Goal: Information Seeking & Learning: Learn about a topic

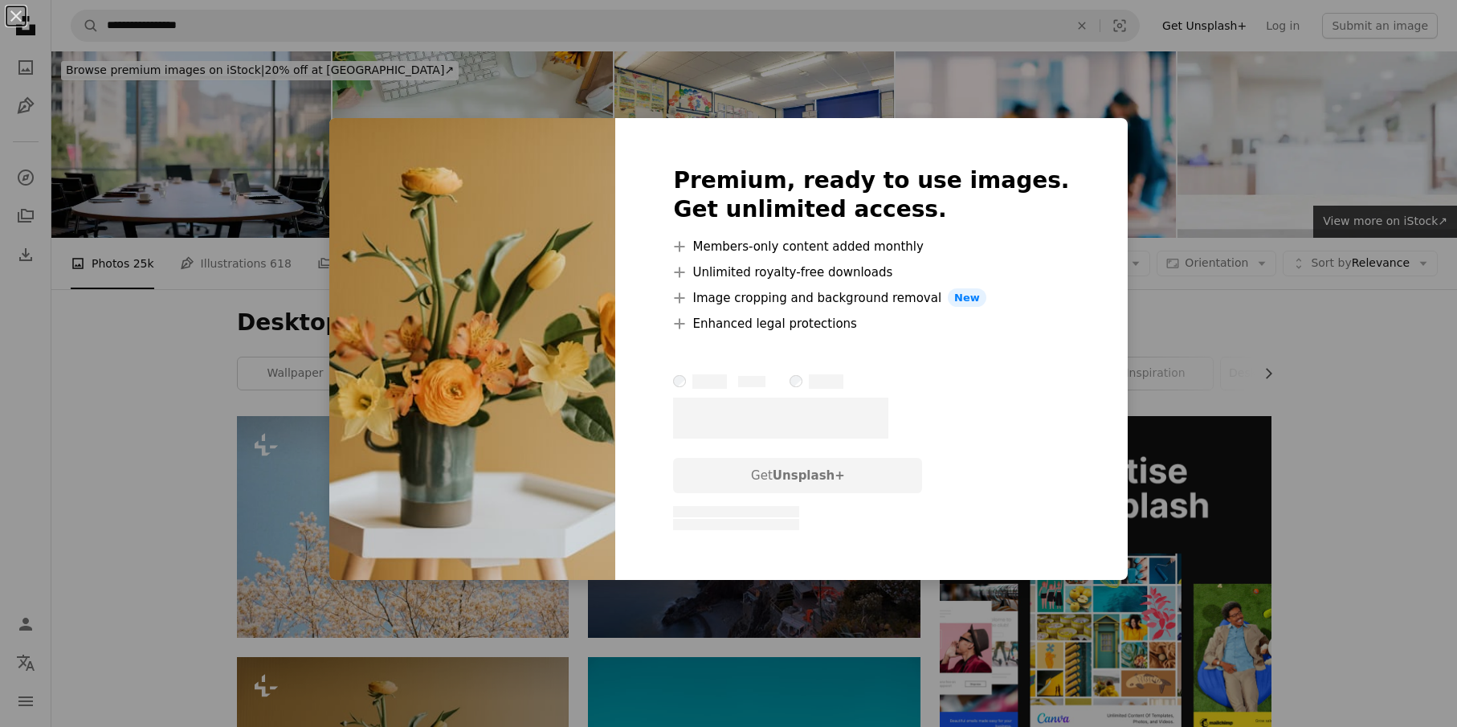
scroll to position [562, 0]
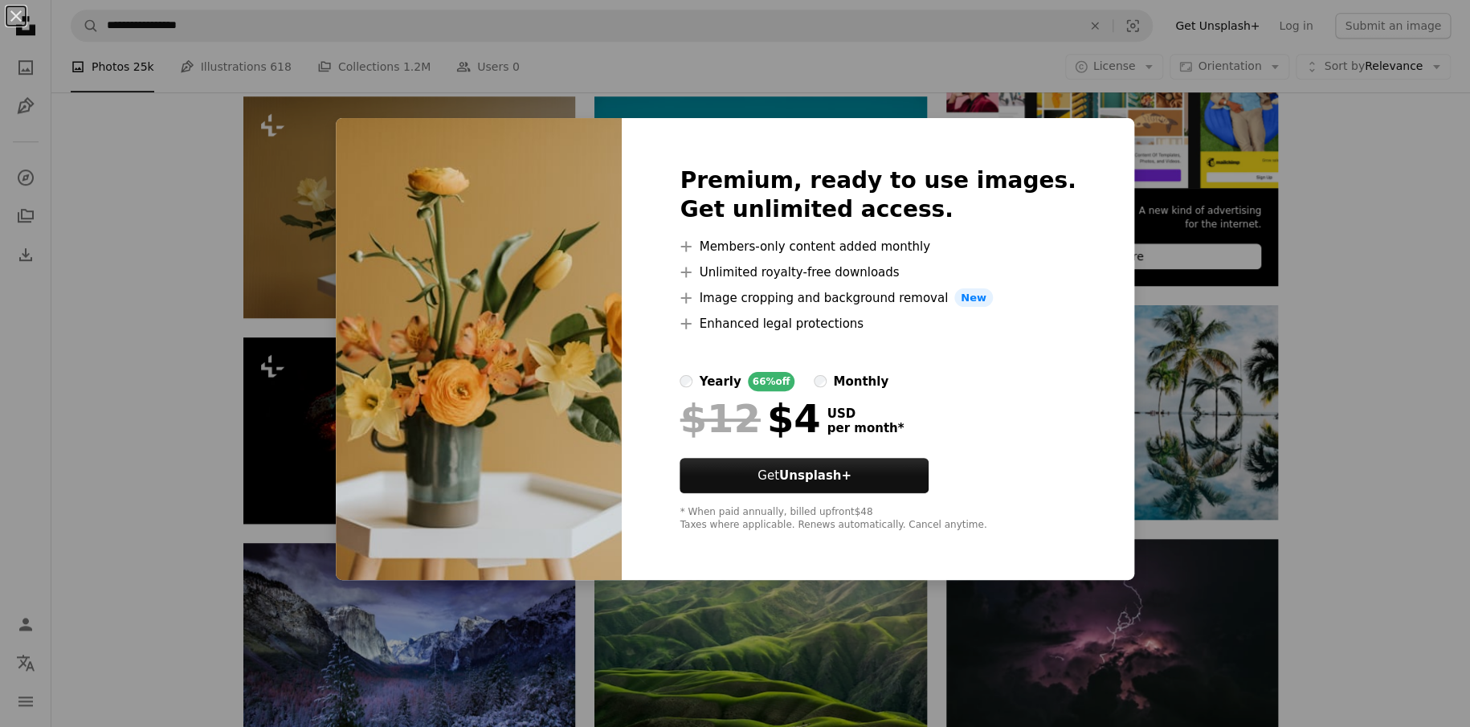
click at [1144, 627] on div "An X shape Premium, ready to use images. Get unlimited access. A plus sign Memb…" at bounding box center [735, 363] width 1470 height 727
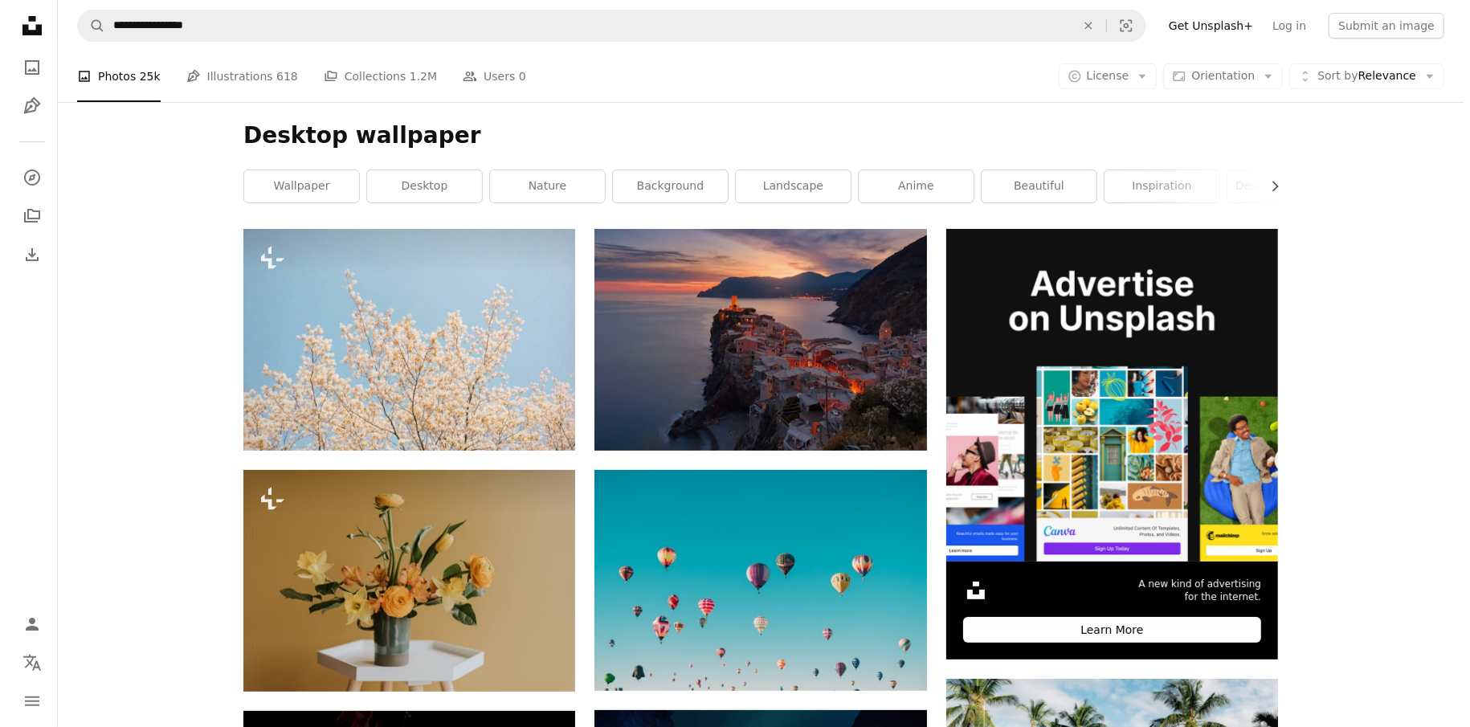
scroll to position [161, 0]
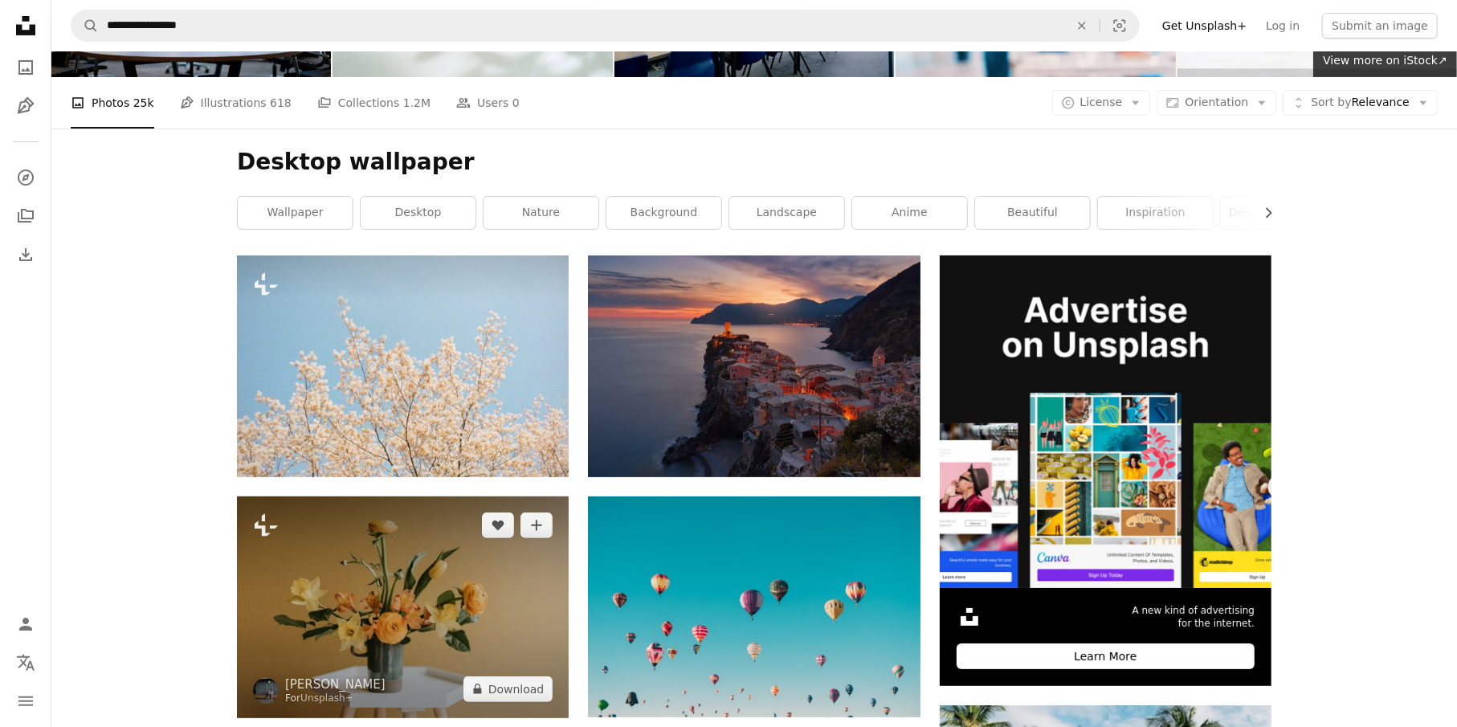
click at [468, 537] on img at bounding box center [403, 607] width 332 height 222
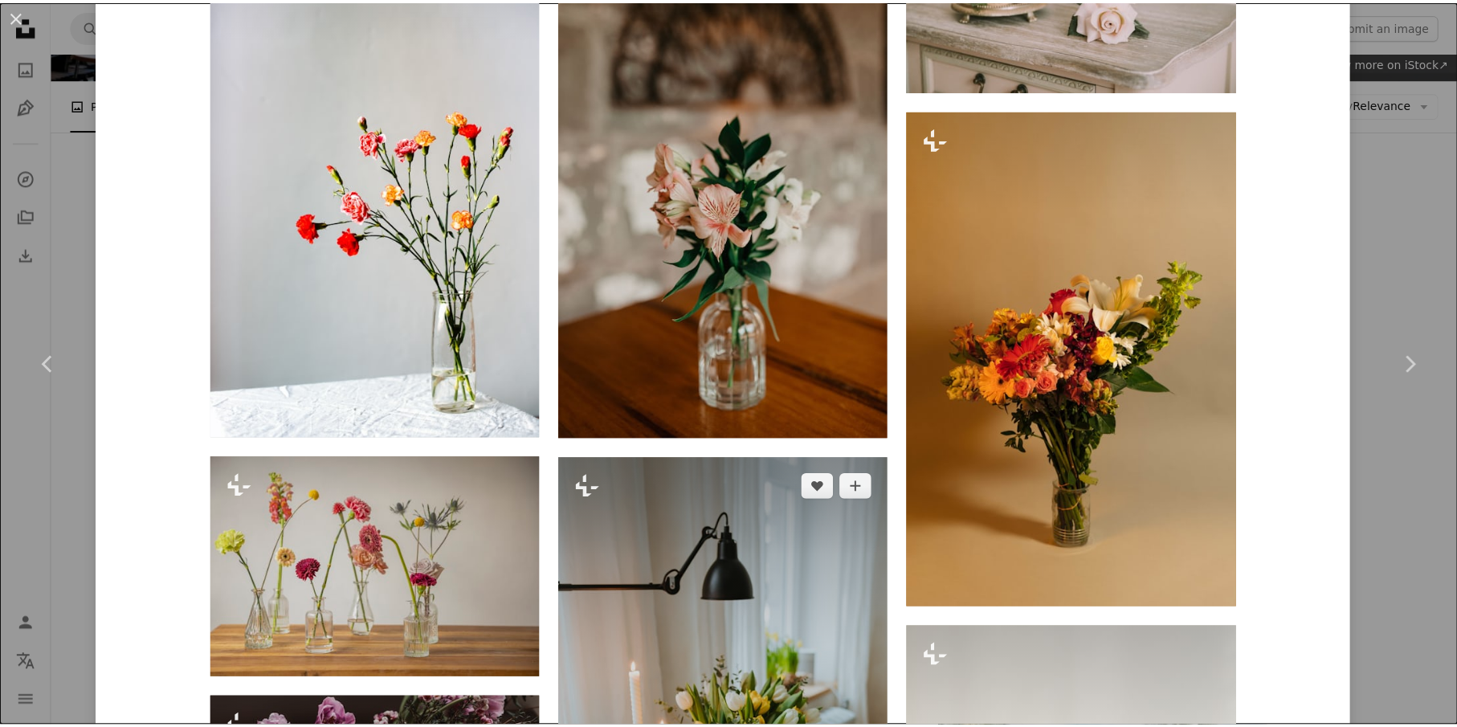
scroll to position [6679, 0]
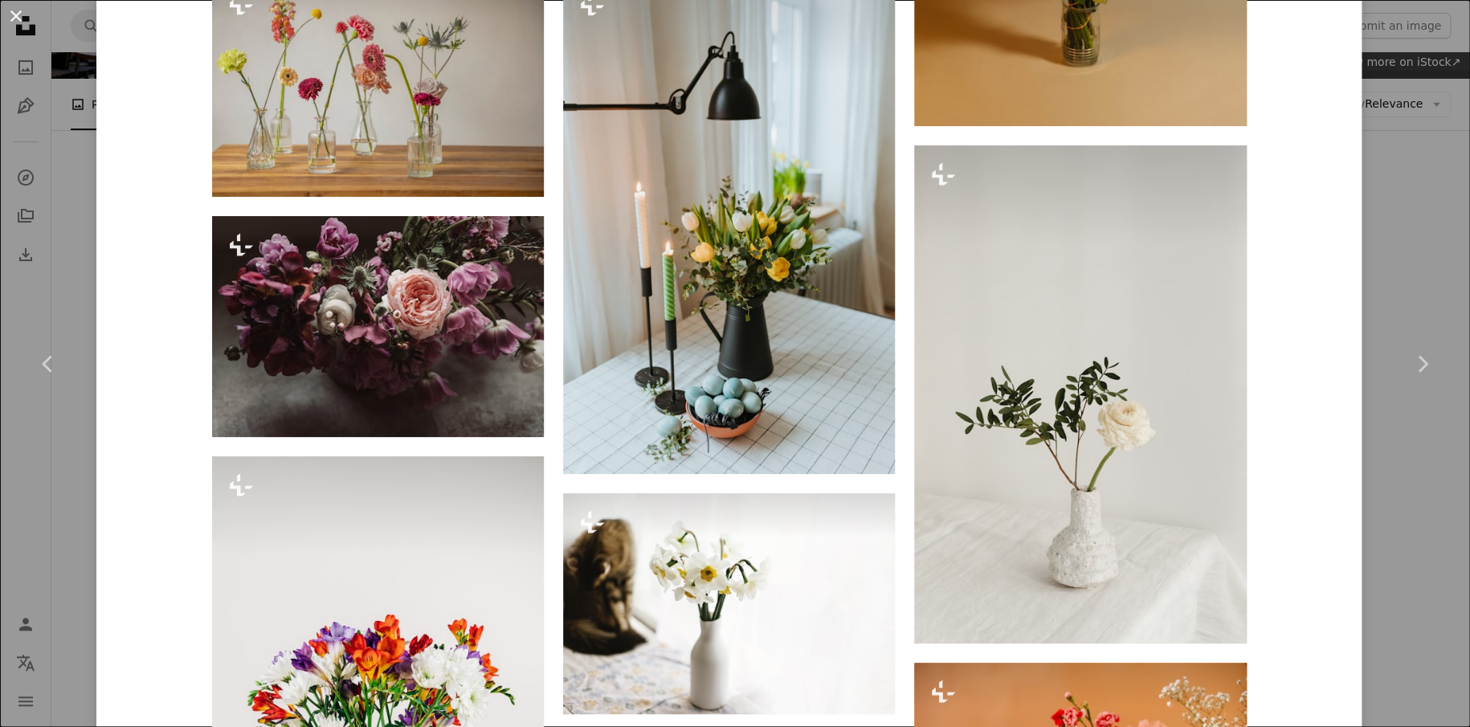
click at [23, 14] on button "An X shape" at bounding box center [15, 15] width 19 height 19
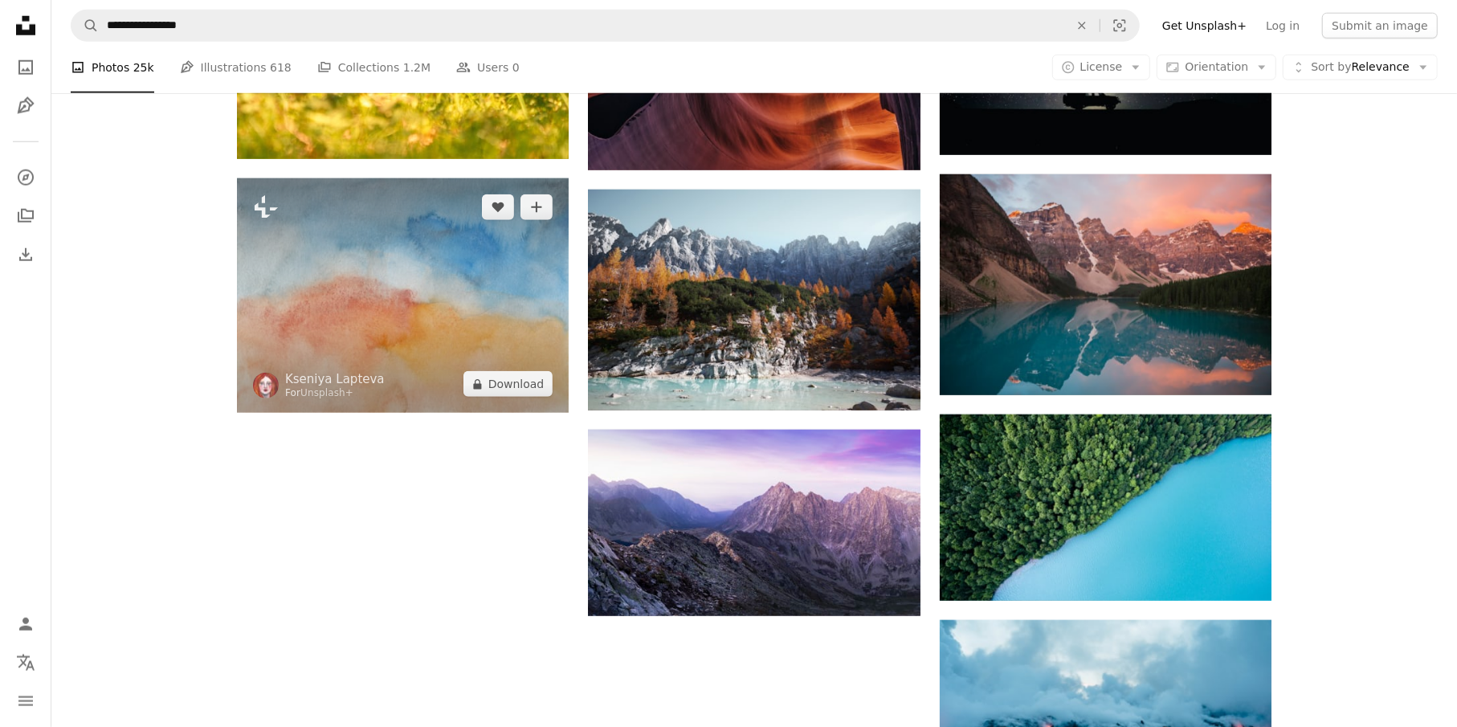
scroll to position [1285, 0]
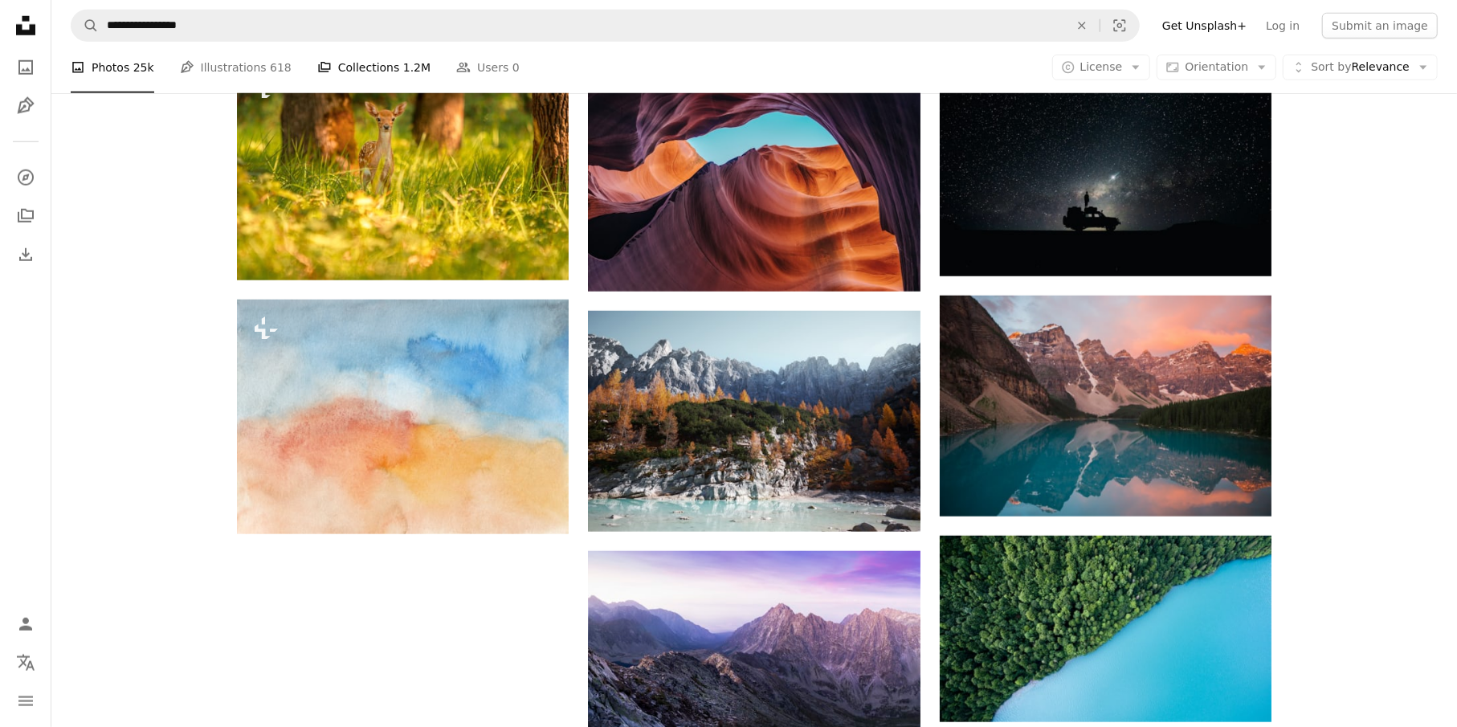
click at [353, 75] on link "A stack of folders Collections 1.2M" at bounding box center [373, 67] width 113 height 51
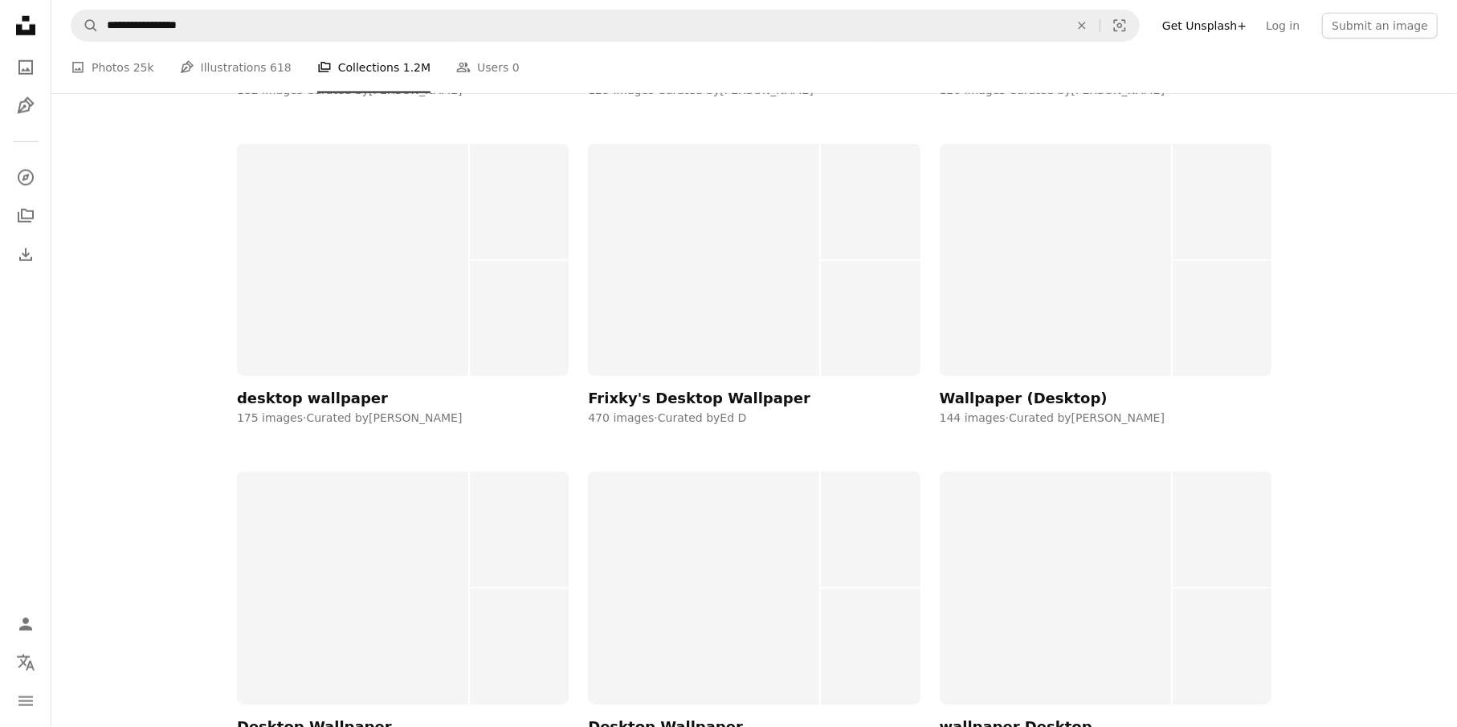
scroll to position [1285, 0]
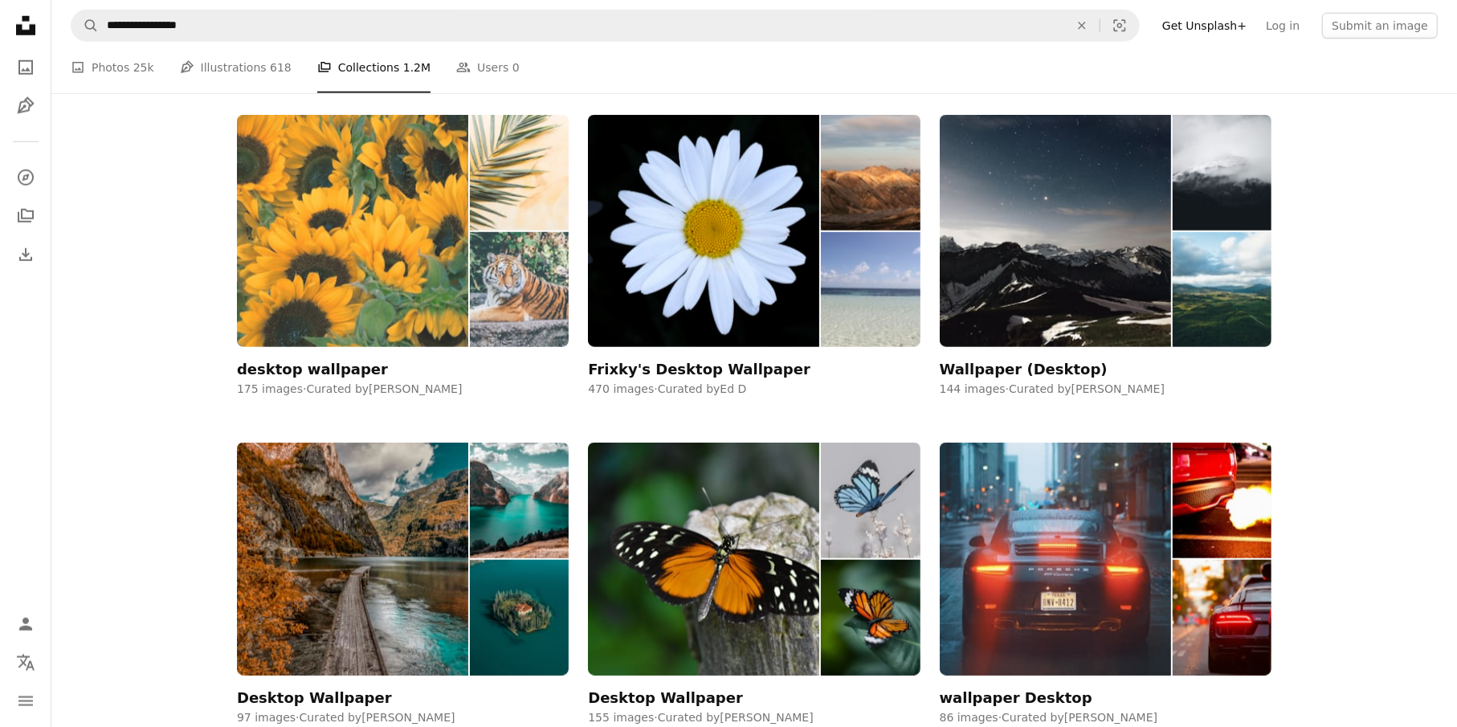
click at [399, 210] on img at bounding box center [352, 231] width 231 height 232
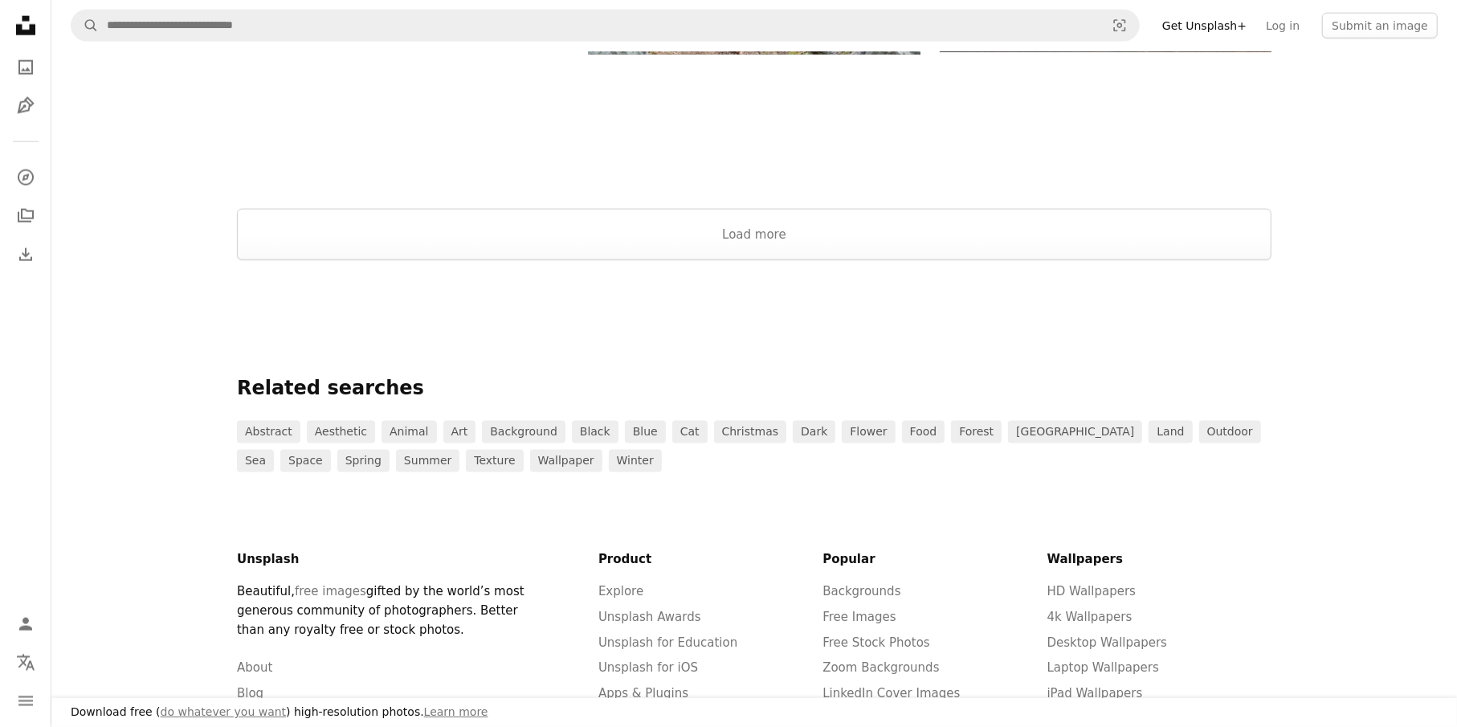
scroll to position [1891, 0]
click at [448, 438] on link "art" at bounding box center [459, 433] width 33 height 22
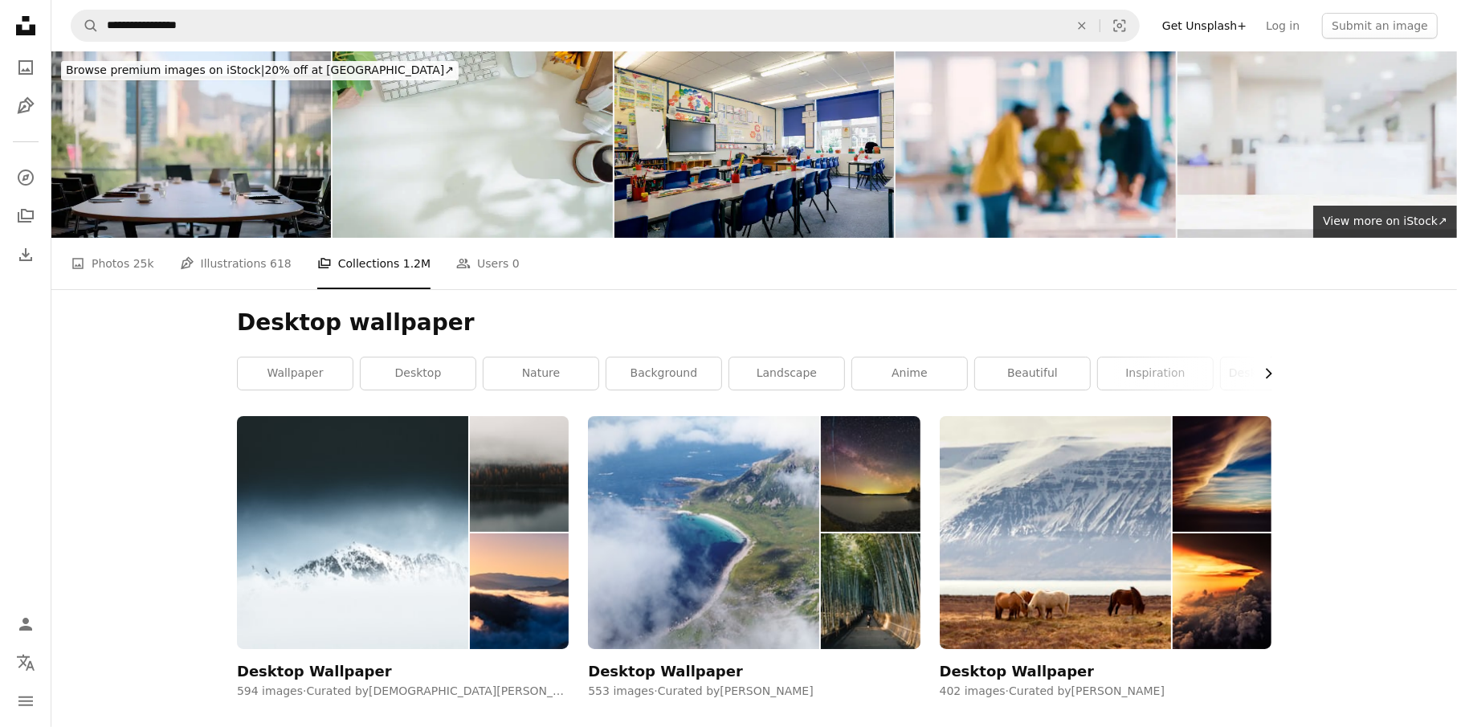
click at [1275, 377] on icon "Chevron right" at bounding box center [1268, 373] width 16 height 16
click at [1274, 377] on icon "Chevron right" at bounding box center [1268, 373] width 16 height 16
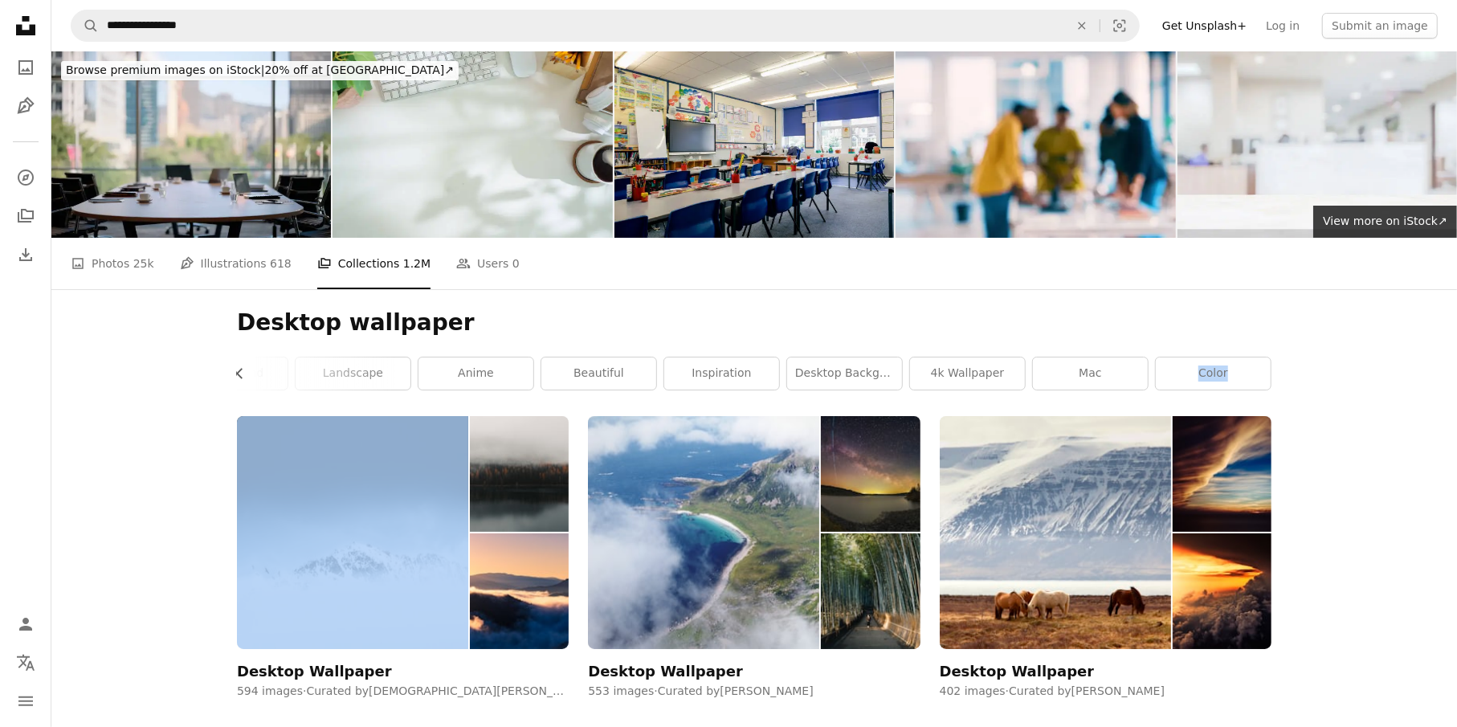
click at [1274, 377] on div "Desktop wallpaper Chevron left wallpaper desktop nature background landscape an…" at bounding box center [754, 352] width 1073 height 127
click at [975, 373] on link "4k wallpaper" at bounding box center [967, 373] width 115 height 32
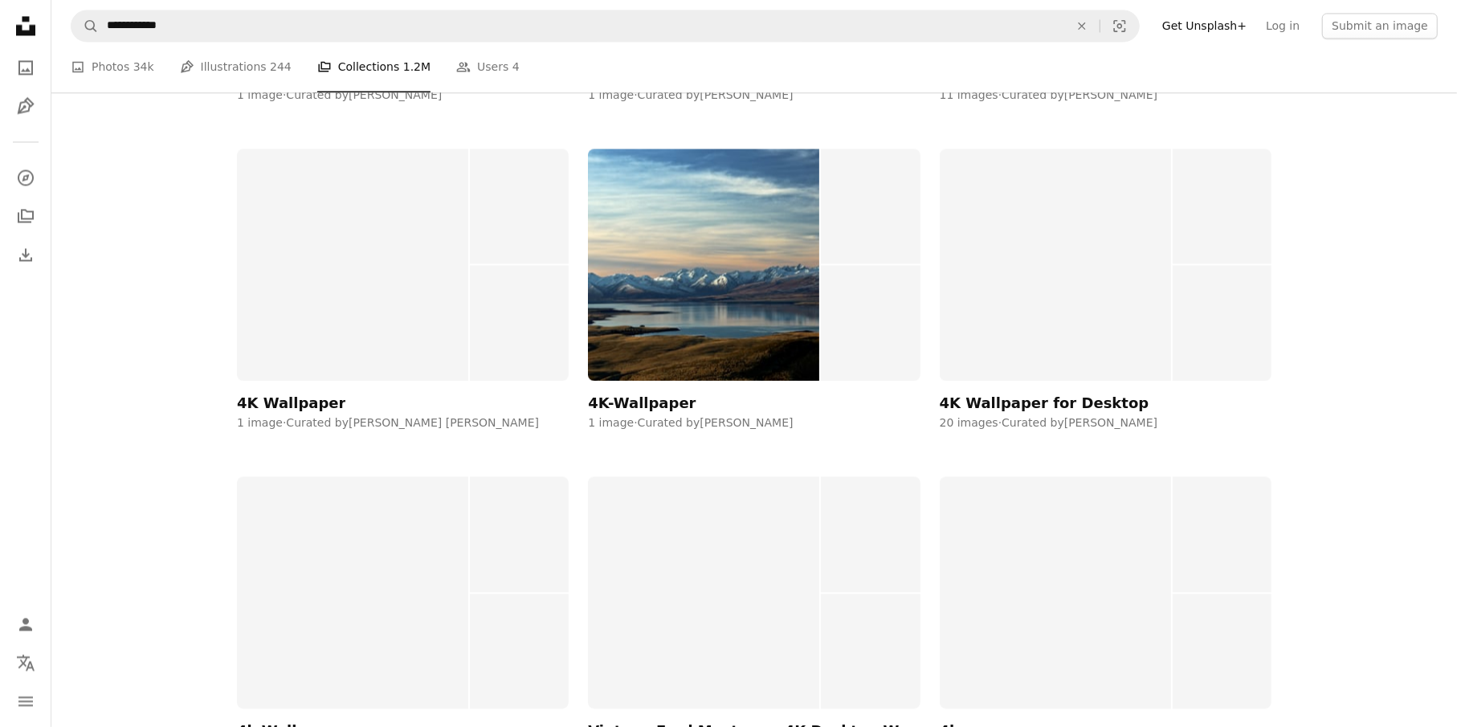
scroll to position [3293, 0]
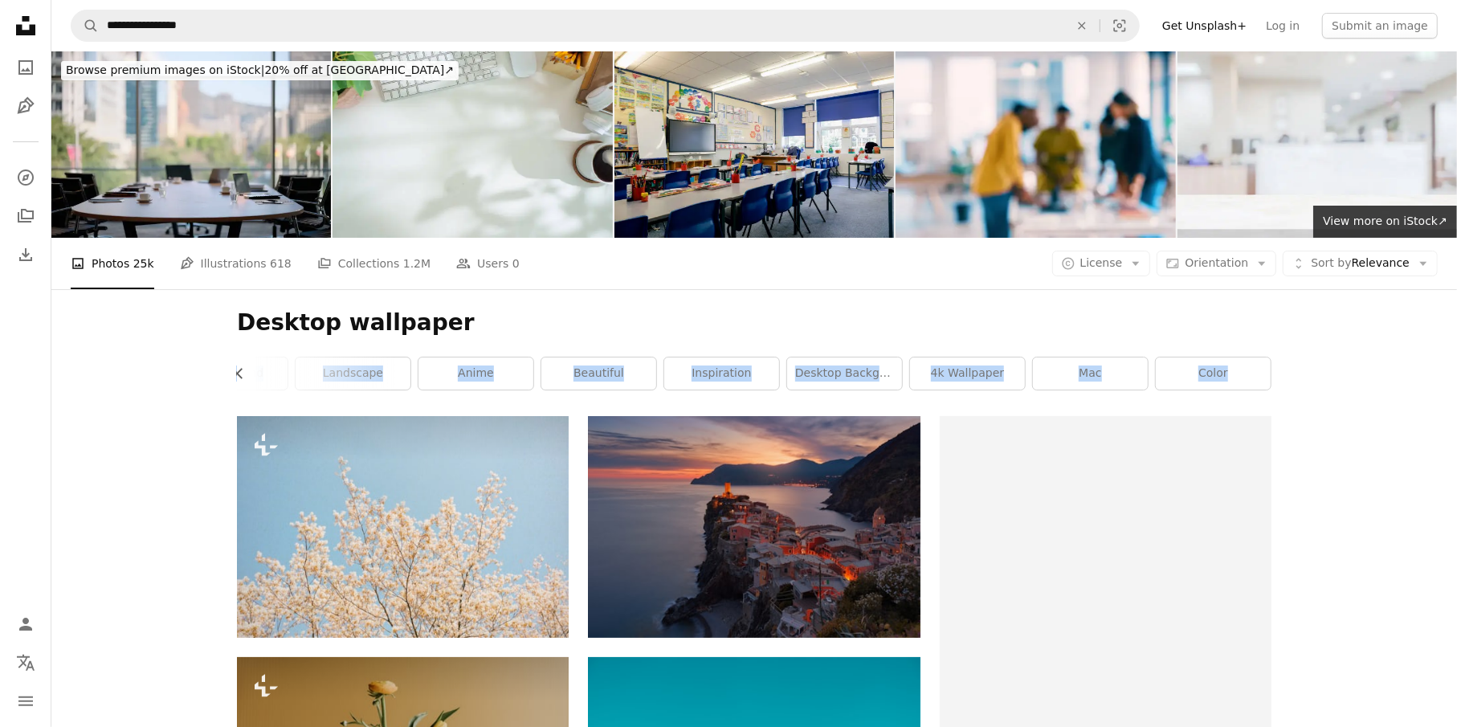
scroll to position [1285, 0]
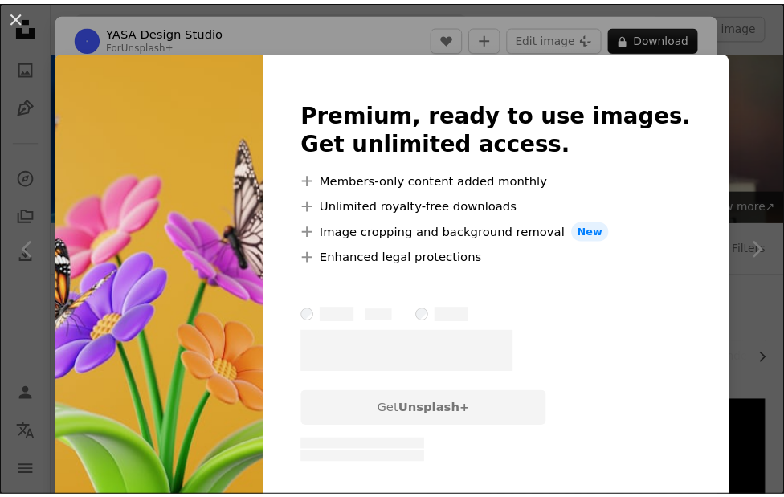
scroll to position [1285, 0]
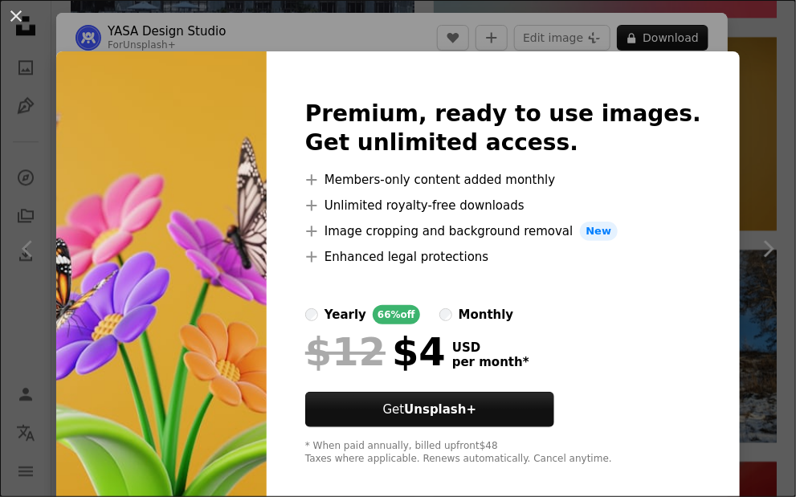
click at [101, 45] on div "An X shape Premium, ready to use images. Get unlimited access. A plus sign Memb…" at bounding box center [398, 248] width 796 height 497
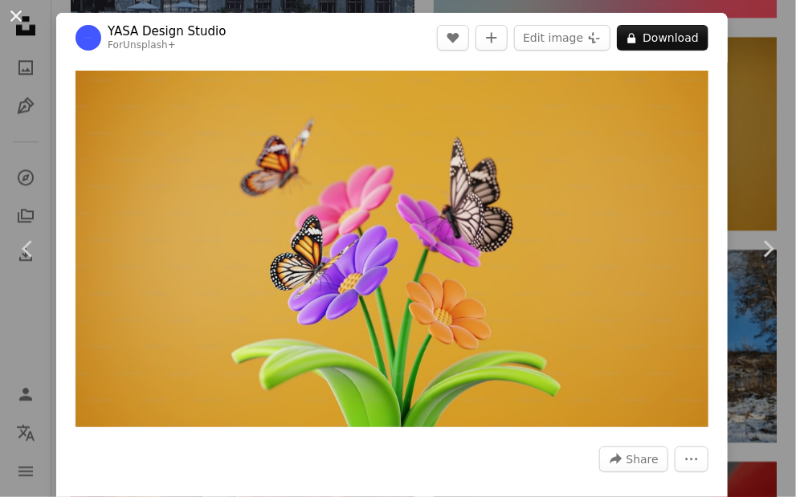
click at [15, 13] on button "An X shape" at bounding box center [15, 15] width 19 height 19
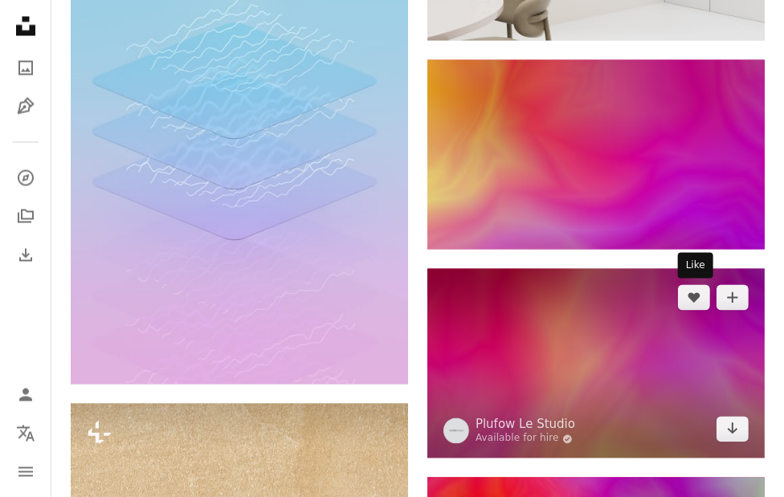
scroll to position [2168, 0]
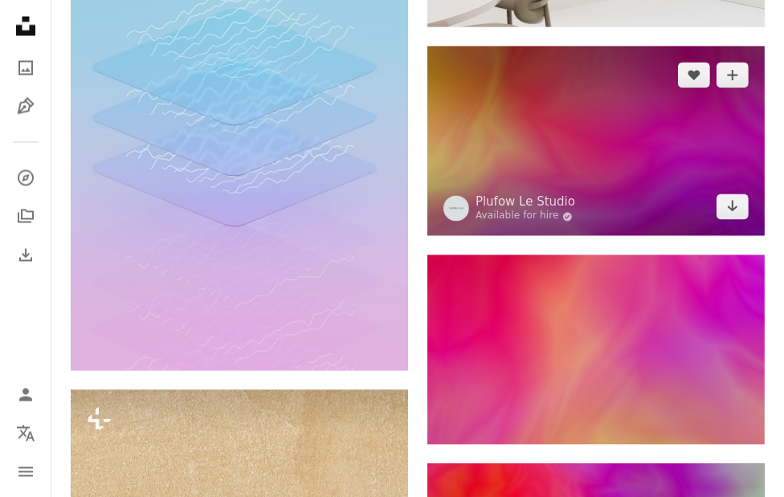
click at [664, 177] on img at bounding box center [595, 141] width 337 height 190
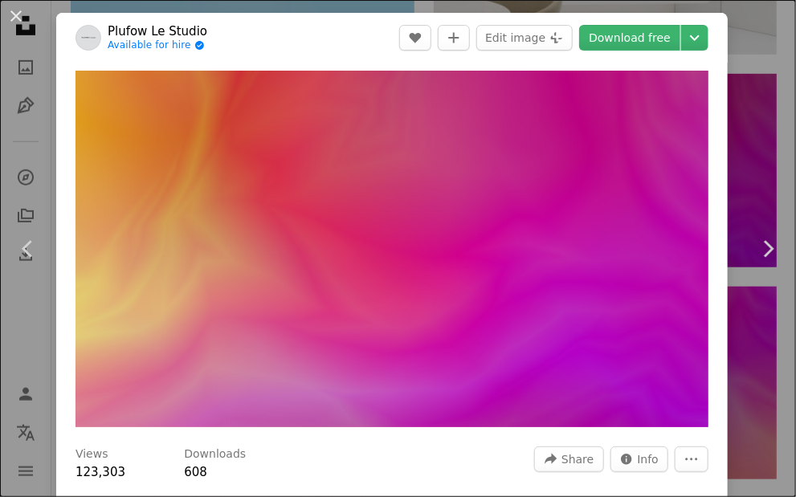
click at [784, 299] on html "**********" at bounding box center [398, 307] width 796 height 4950
click at [22, 15] on button "An X shape" at bounding box center [15, 15] width 19 height 19
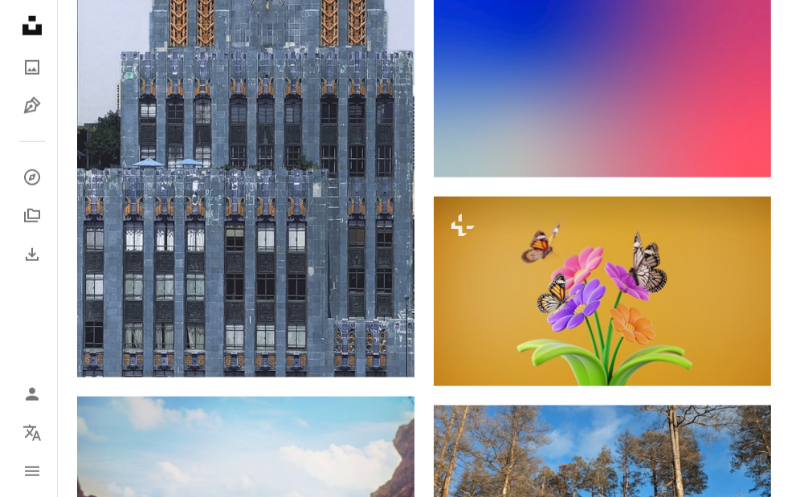
scroll to position [1112, 0]
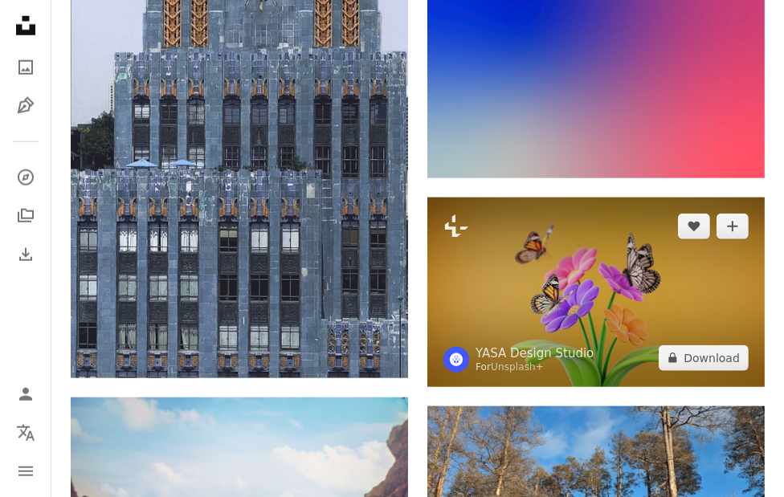
click at [669, 268] on img at bounding box center [595, 293] width 337 height 190
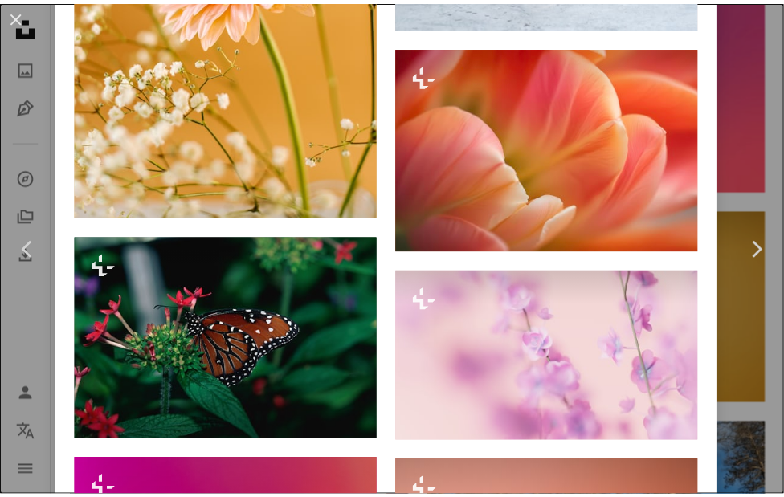
scroll to position [5702, 0]
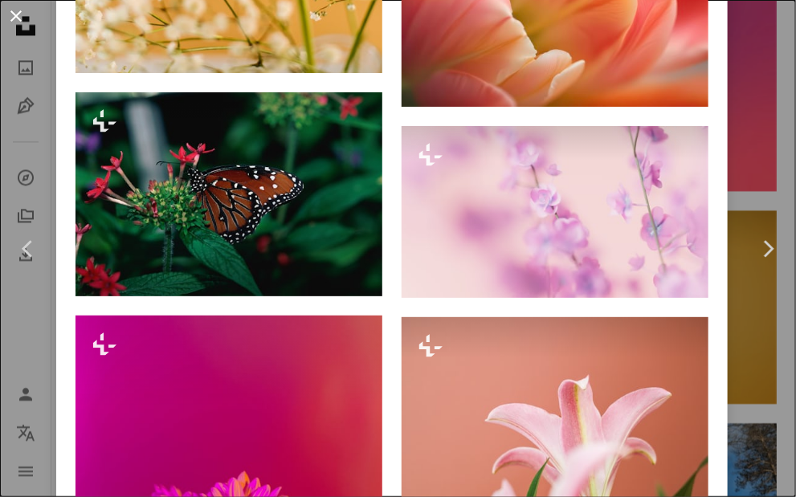
click at [19, 10] on button "An X shape" at bounding box center [15, 15] width 19 height 19
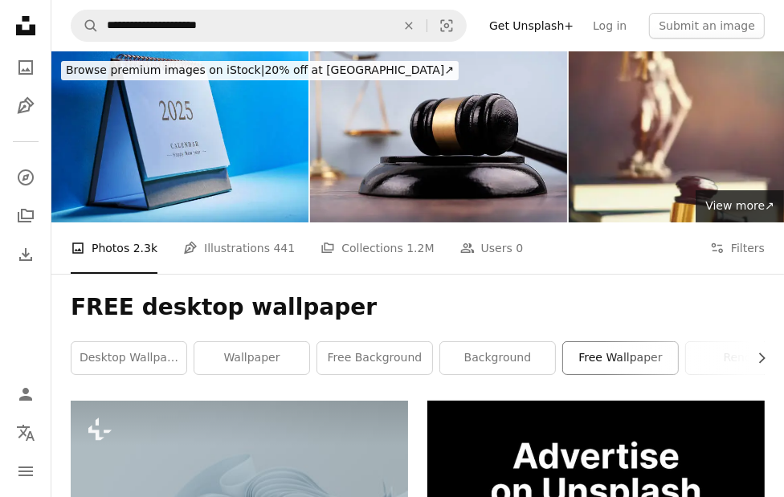
click at [640, 370] on link "free wallpaper" at bounding box center [620, 358] width 115 height 32
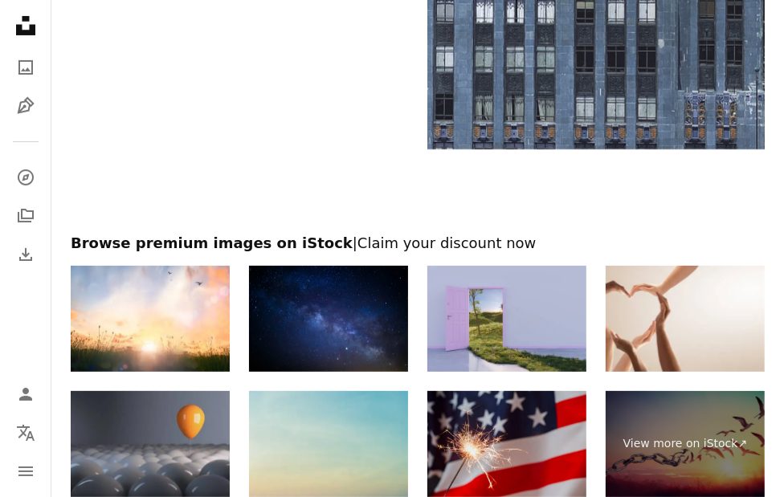
scroll to position [4407, 0]
